Goal: Navigation & Orientation: Find specific page/section

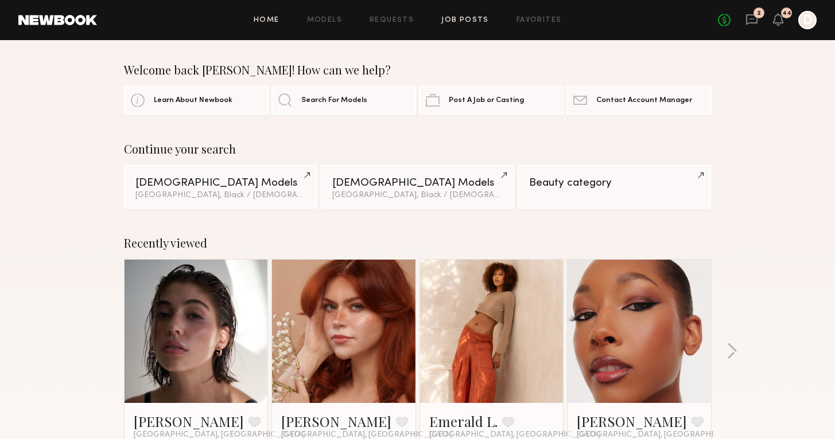
click at [462, 22] on link "Job Posts" at bounding box center [465, 20] width 48 height 7
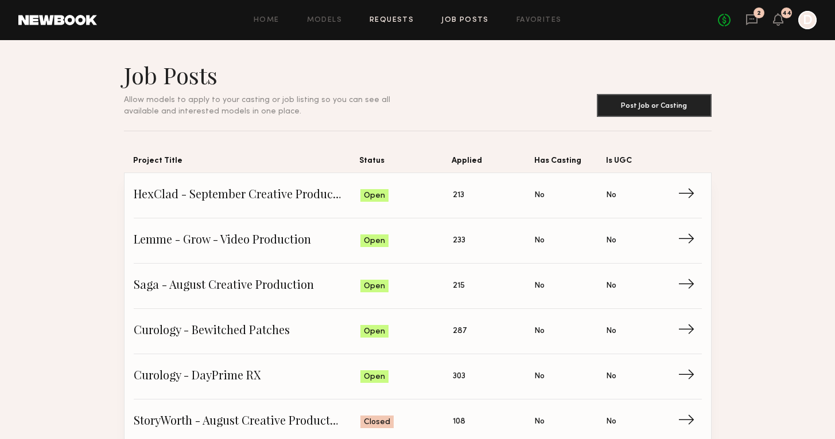
click at [395, 21] on link "Requests" at bounding box center [391, 20] width 44 height 7
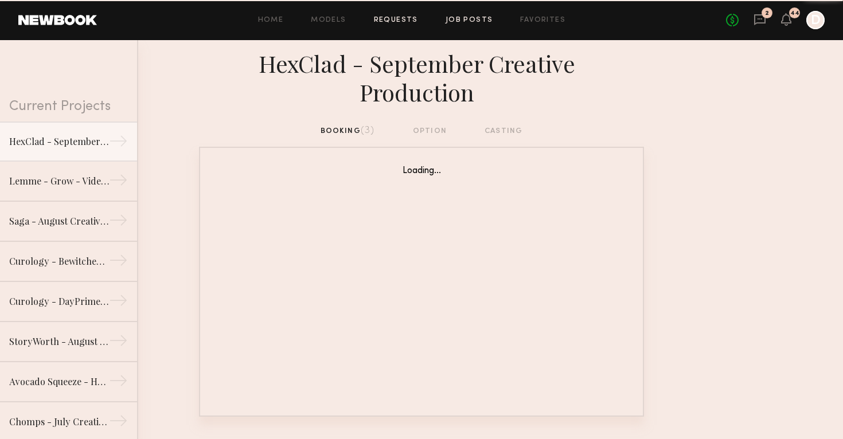
click at [462, 18] on link "Job Posts" at bounding box center [470, 20] width 48 height 7
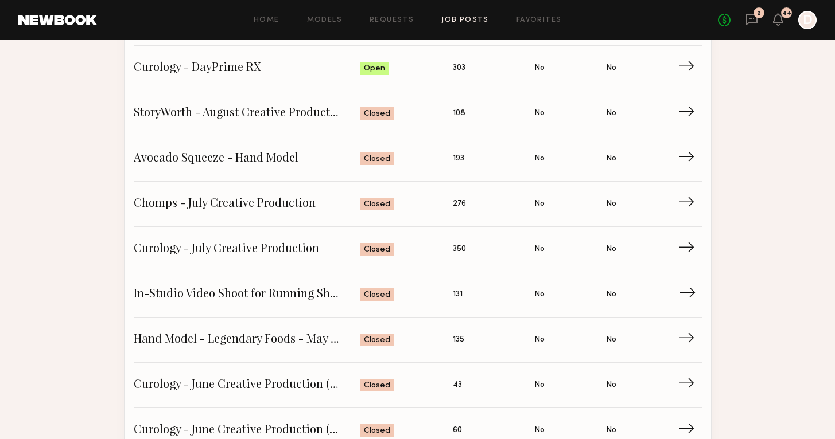
scroll to position [224, 0]
